Goal: Connect with others: Connect with others

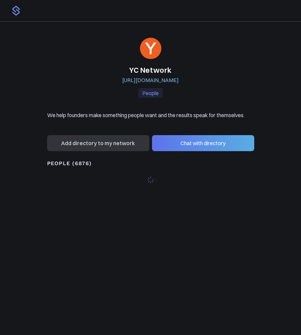
click at [200, 144] on button "Chat with directory" at bounding box center [203, 143] width 102 height 16
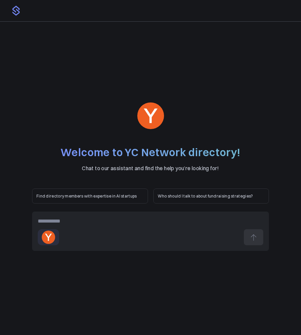
paste div
